Goal: Task Accomplishment & Management: Use online tool/utility

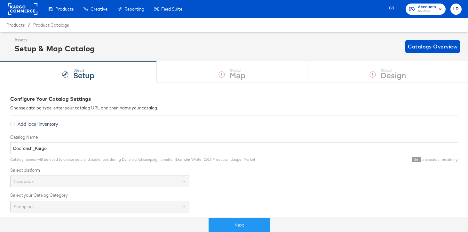
click at [18, 7] on rect at bounding box center [22, 9] width 29 height 12
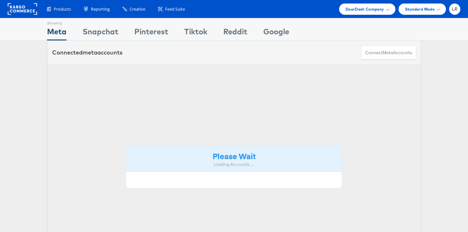
click at [27, 7] on rect at bounding box center [22, 9] width 29 height 12
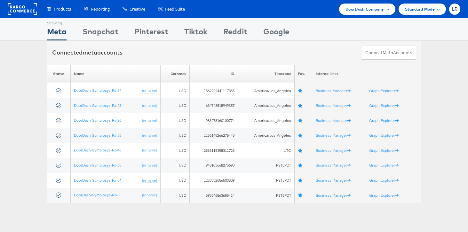
click at [360, 6] on span "DoorDash Company" at bounding box center [365, 9] width 39 height 7
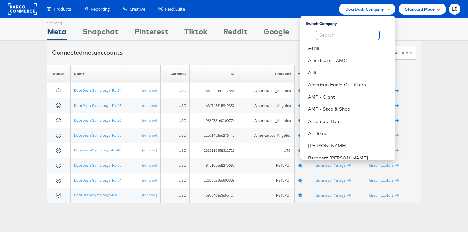
click at [343, 34] on input "text" at bounding box center [348, 35] width 64 height 10
click at [329, 149] on li "Belk" at bounding box center [348, 145] width 95 height 12
click at [331, 144] on link "Belk" at bounding box center [349, 145] width 82 height 6
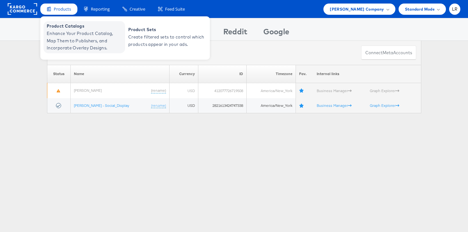
click at [70, 39] on span "Enhance Your Product Catalog, Map Them to Publishers, and Incorporate Overlay D…" at bounding box center [85, 41] width 77 height 22
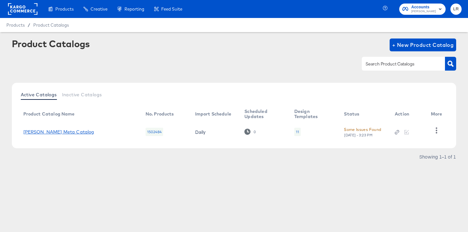
click at [57, 133] on link "Belk Meta Catalog" at bounding box center [58, 131] width 71 height 5
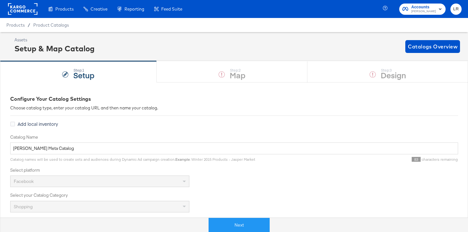
click at [372, 78] on div "Step: 1 Setup Step: 2 Map Step: 3 Design" at bounding box center [234, 71] width 468 height 21
click at [334, 66] on div "Step: 1 Setup Step: 2 Map Step: 3 Design" at bounding box center [234, 71] width 468 height 21
click at [246, 219] on button "Next" at bounding box center [239, 224] width 61 height 14
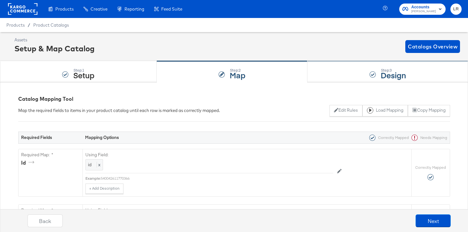
click at [358, 80] on div "Step: 3 Design" at bounding box center [388, 71] width 161 height 21
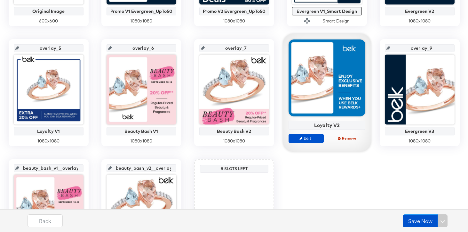
scroll to position [237, 0]
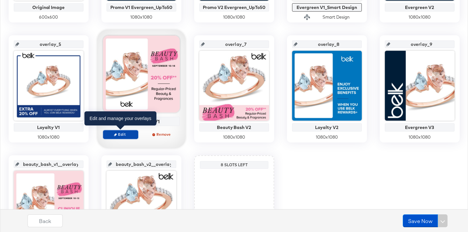
click at [121, 136] on span "Edit" at bounding box center [120, 134] width 29 height 5
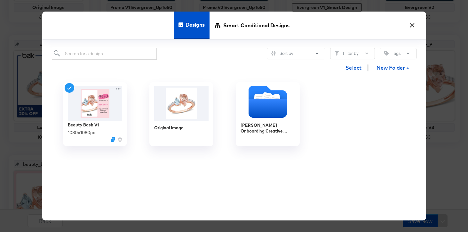
click at [448, 169] on div "× Designs Smart Conditional Designs Sort by Filter by Tags Select New Folder + …" at bounding box center [234, 116] width 468 height 232
click at [414, 24] on button "×" at bounding box center [413, 24] width 12 height 12
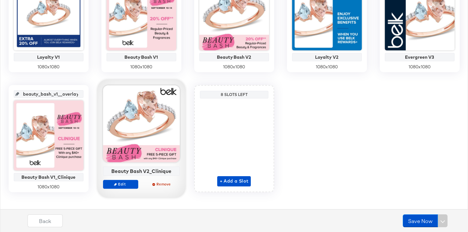
scroll to position [308, 0]
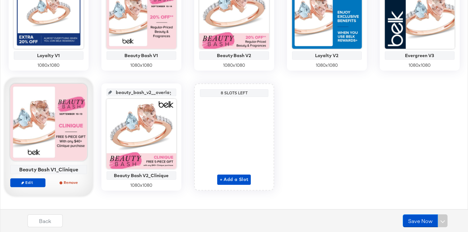
click at [52, 126] on div at bounding box center [48, 122] width 77 height 77
click at [34, 182] on span "Edit" at bounding box center [27, 182] width 29 height 5
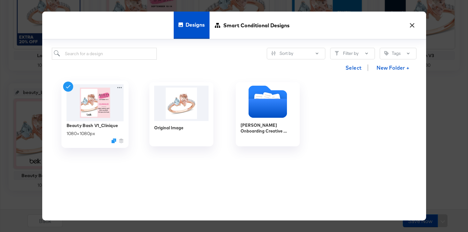
click at [99, 105] on img at bounding box center [94, 102] width 57 height 37
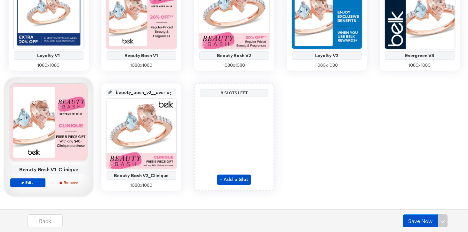
click at [62, 133] on div at bounding box center [48, 122] width 77 height 77
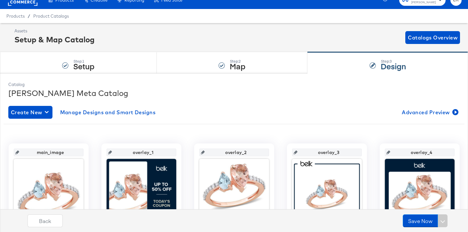
scroll to position [0, 0]
